Goal: Transaction & Acquisition: Subscribe to service/newsletter

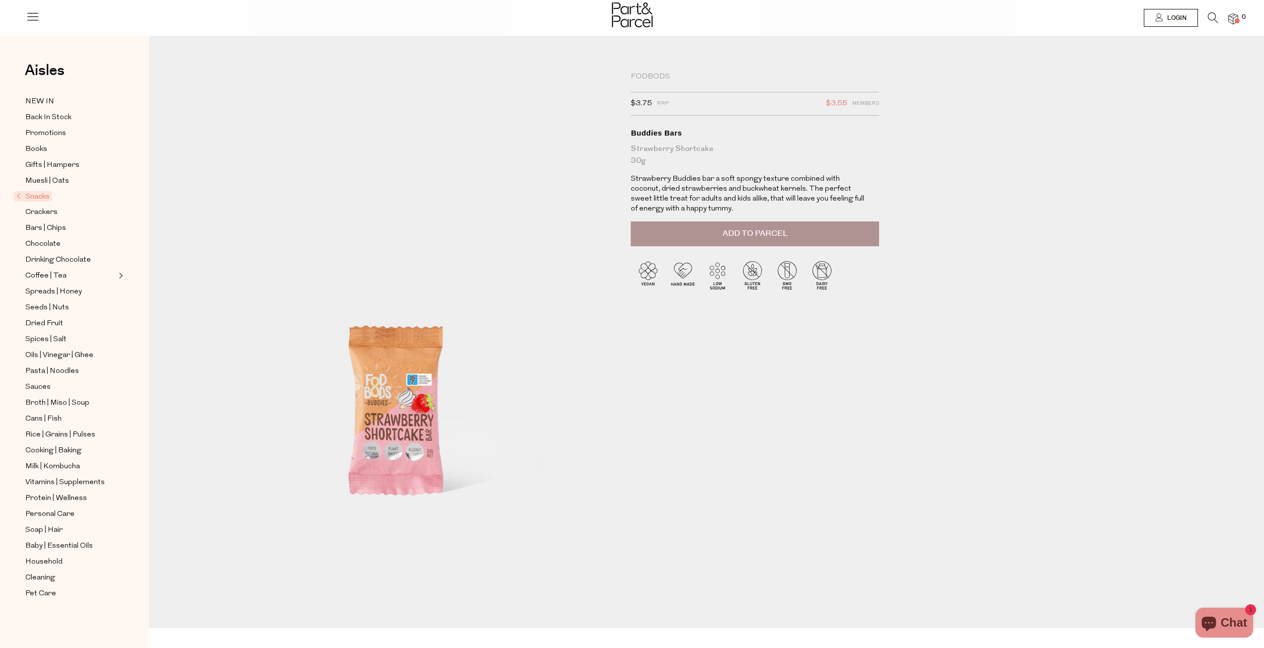
click at [731, 230] on span "Add to Parcel" at bounding box center [755, 233] width 65 height 11
click at [872, 229] on button "button" at bounding box center [865, 233] width 28 height 22
type input "2"
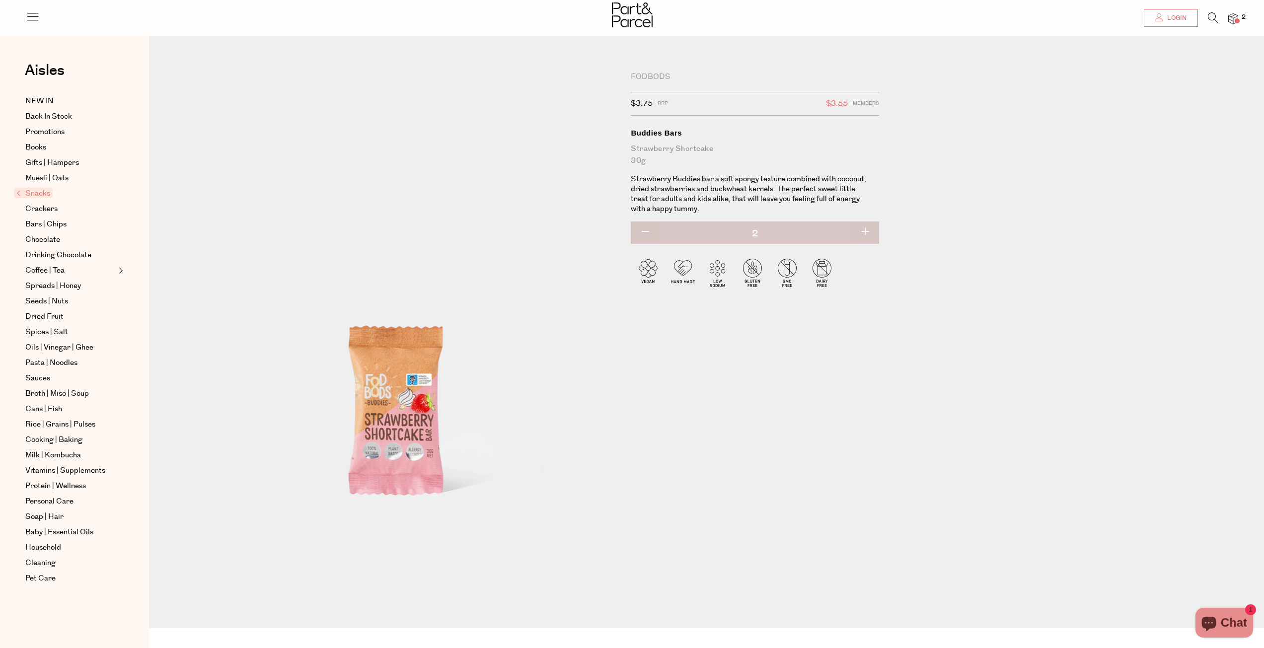
click at [1163, 22] on link "Login" at bounding box center [1171, 18] width 54 height 18
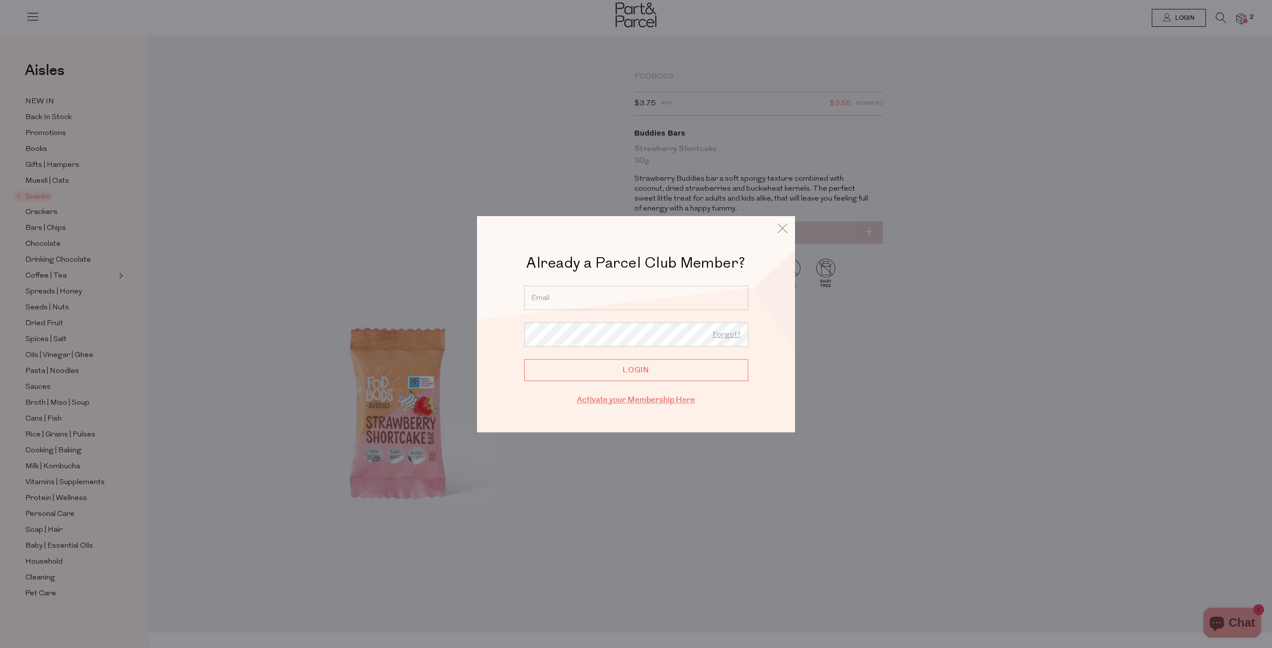
click at [664, 402] on link "Activate your Membership Here" at bounding box center [636, 399] width 118 height 11
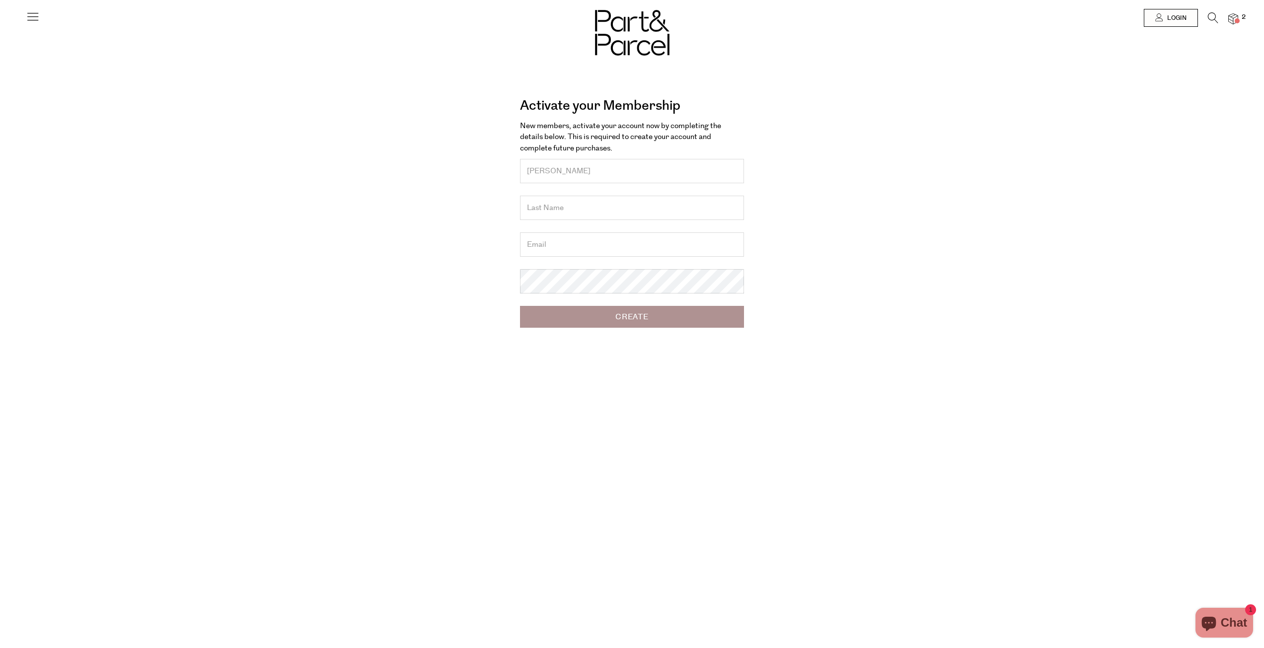
type input "Marie"
type input "Be"
